Goal: Task Accomplishment & Management: Manage account settings

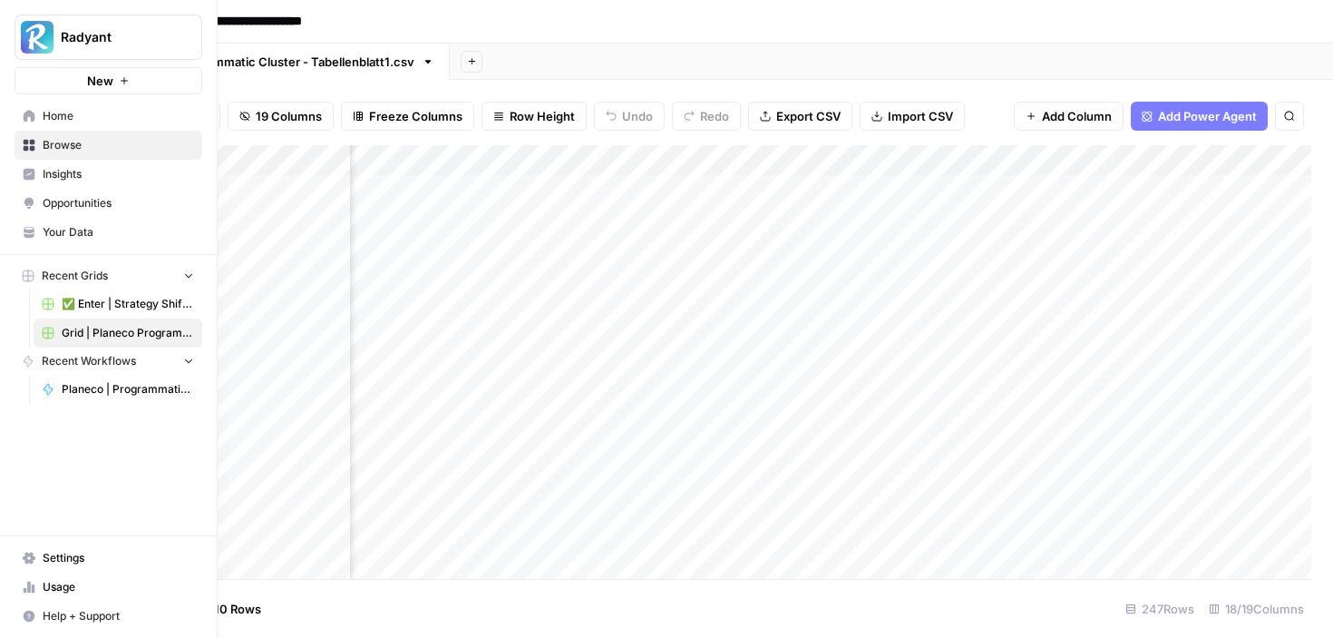
scroll to position [0, 1282]
click at [72, 32] on span "Radyant" at bounding box center [116, 37] width 110 height 18
click at [34, 34] on img "Workspace: Radyant" at bounding box center [37, 37] width 33 height 33
click at [79, 549] on link "Settings" at bounding box center [109, 557] width 188 height 29
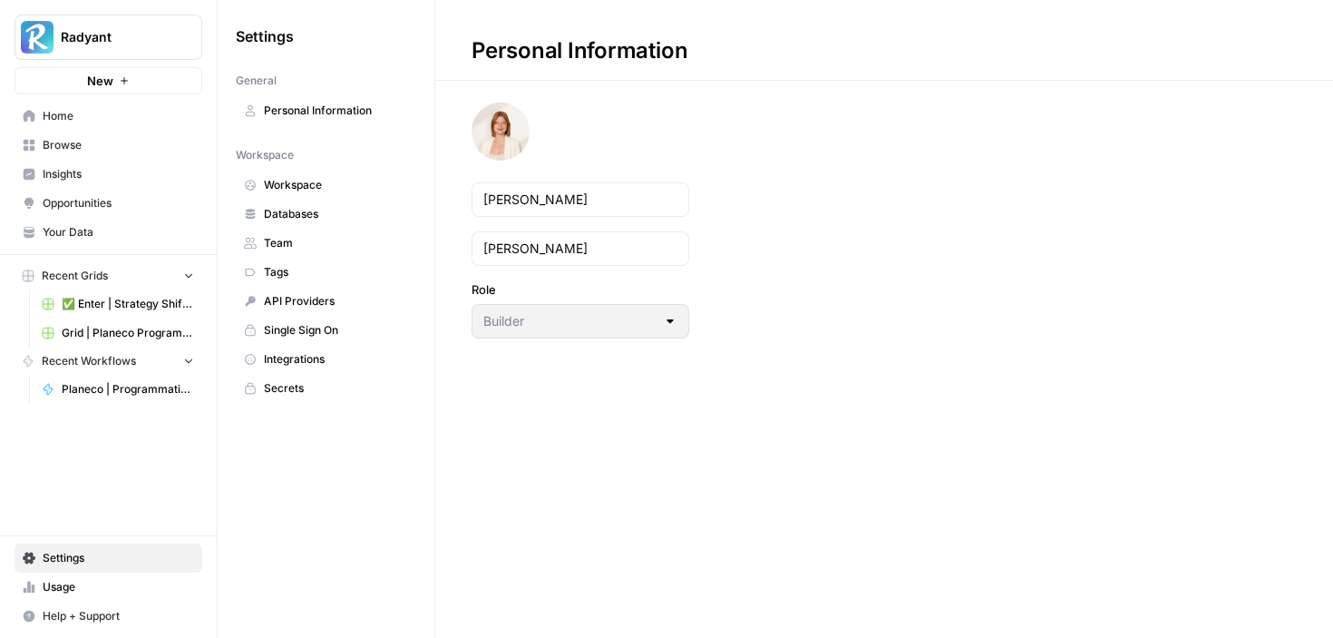
click at [332, 111] on span "Personal Information" at bounding box center [336, 110] width 144 height 16
click at [114, 36] on span "Radyant" at bounding box center [116, 37] width 110 height 18
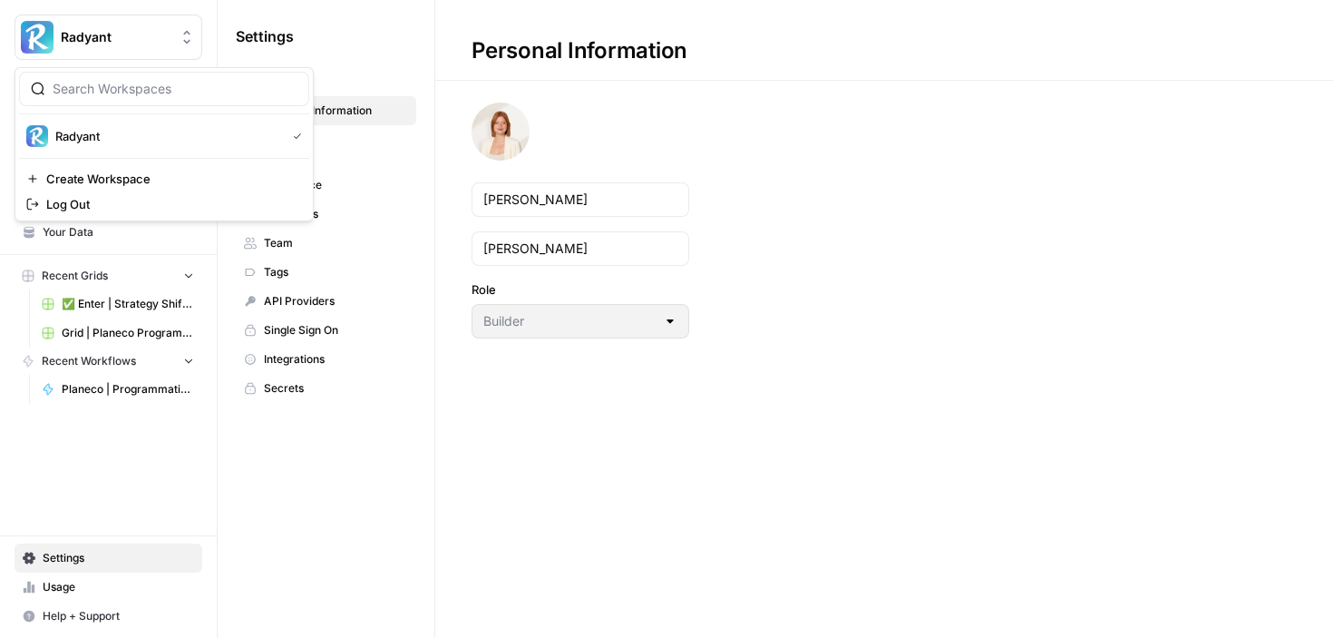
click at [102, 528] on div "Radyant New Home Browse Insights Opportunities Your Data Recent Grids ✅ Enter |…" at bounding box center [108, 319] width 217 height 638
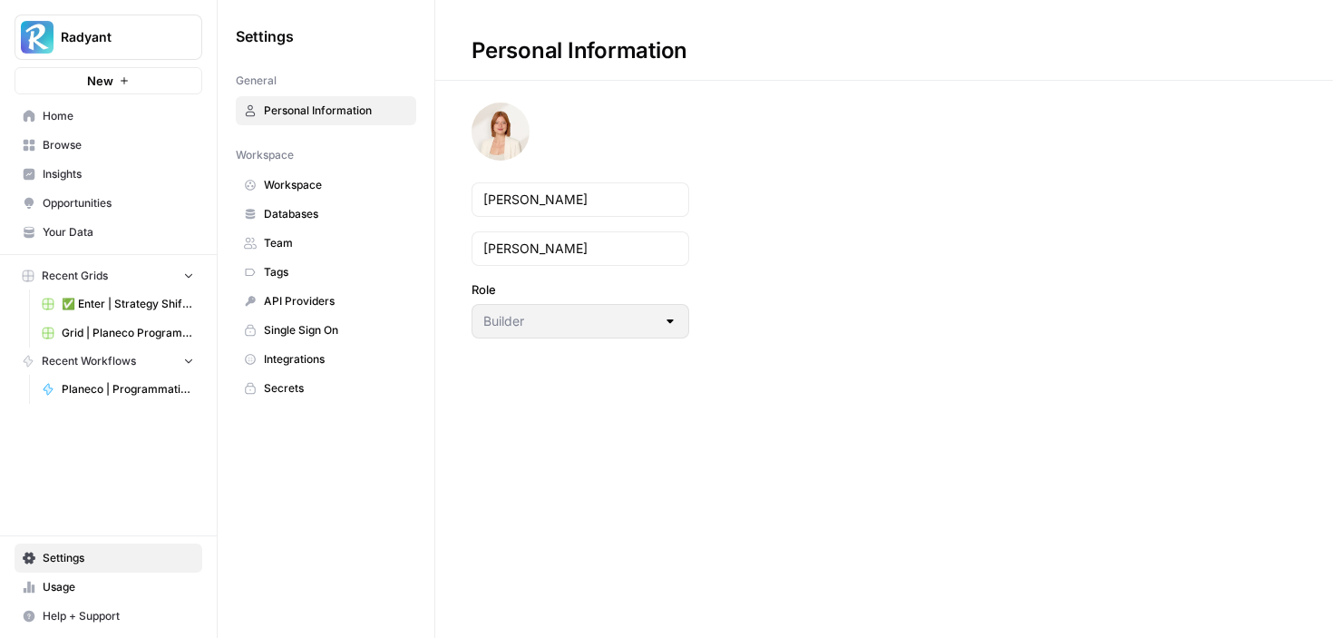
click at [293, 254] on link "Team" at bounding box center [326, 243] width 180 height 29
